Goal: Find specific page/section: Find specific page/section

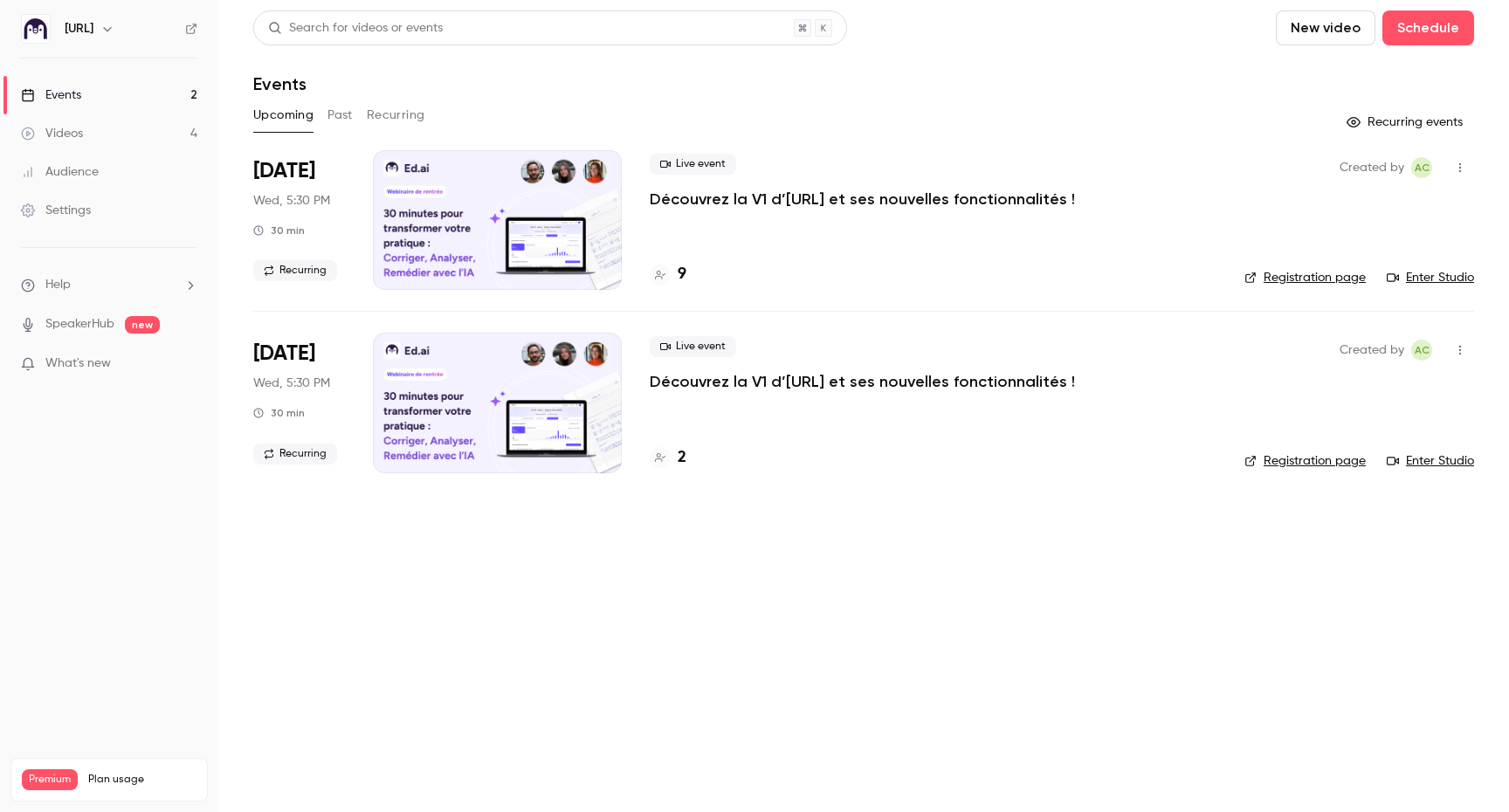
click at [993, 192] on p "Découvrez la V1 d’[URL] et ses nouvelles fonctionnalités !" at bounding box center [862, 198] width 425 height 21
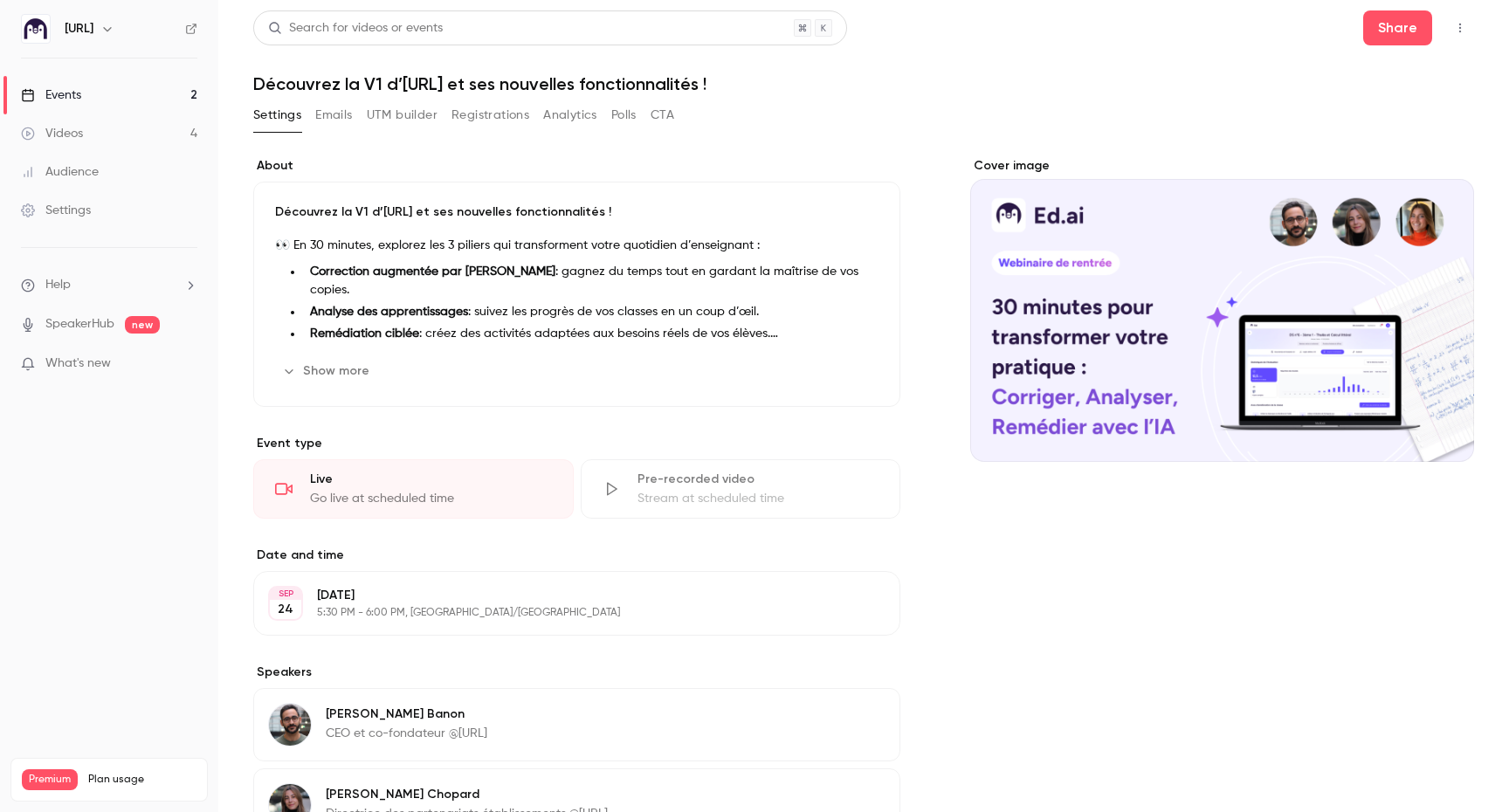
click at [1458, 25] on icon "button" at bounding box center [1460, 27] width 14 height 12
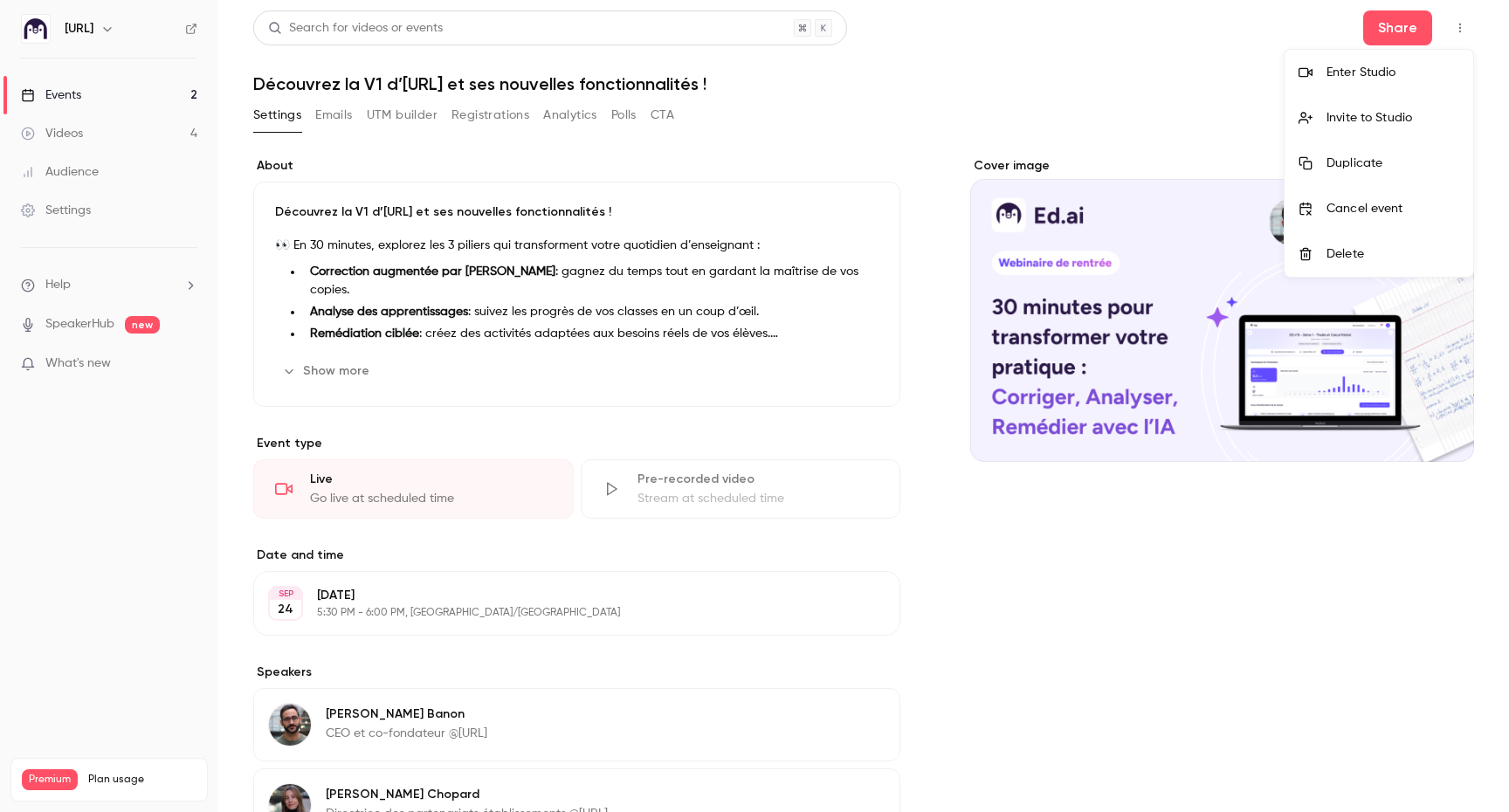
click at [1395, 62] on li "Enter Studio" at bounding box center [1379, 72] width 188 height 45
